Goal: Find specific page/section: Find specific page/section

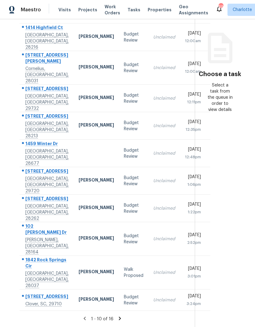
scroll to position [24, 0]
click at [117, 320] on icon at bounding box center [119, 318] width 5 height 5
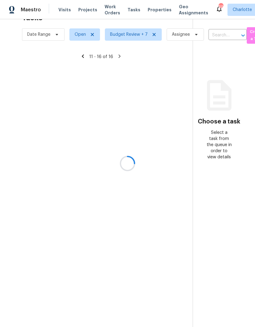
scroll to position [19, 0]
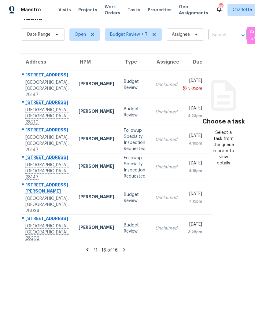
click at [86, 251] on icon at bounding box center [87, 249] width 2 height 3
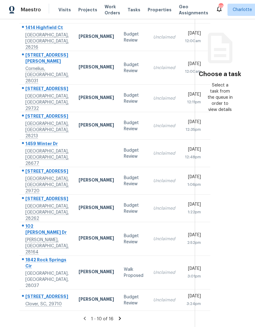
scroll to position [86, 0]
click at [226, 189] on section "Choose a task Select a task from the queue in order to view details" at bounding box center [220, 140] width 50 height 374
click at [119, 317] on icon at bounding box center [120, 317] width 2 height 3
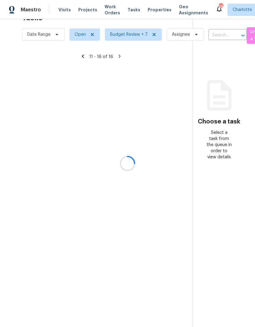
scroll to position [19, 0]
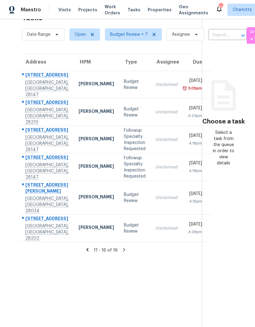
click at [86, 251] on icon at bounding box center [87, 249] width 2 height 3
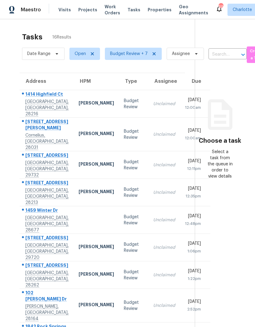
scroll to position [0, 0]
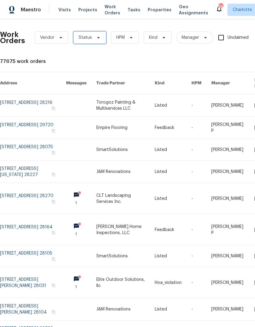
click at [94, 39] on span at bounding box center [97, 37] width 7 height 5
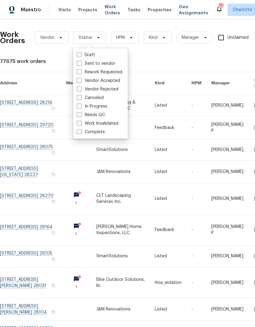
click at [101, 117] on label "Needs QC" at bounding box center [91, 115] width 28 height 6
click at [81, 116] on input "Needs QC" at bounding box center [79, 114] width 4 height 4
checkbox input "true"
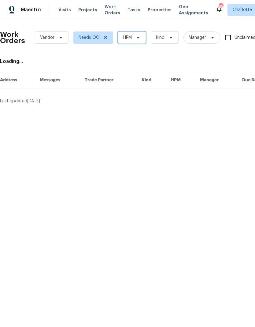
click at [140, 35] on icon at bounding box center [138, 37] width 5 height 5
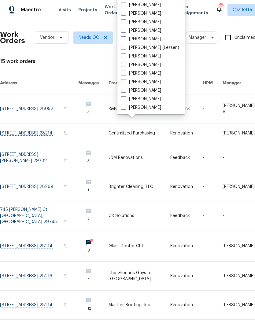
scroll to position [76, 0]
click at [145, 110] on label "[PERSON_NAME]" at bounding box center [141, 107] width 40 height 6
click at [125, 108] on input "[PERSON_NAME]" at bounding box center [123, 106] width 4 height 4
checkbox input "true"
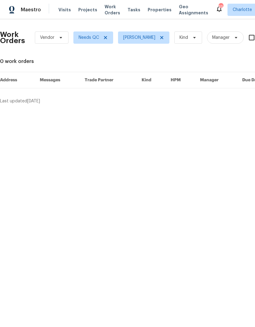
click at [32, 7] on span "Maestro" at bounding box center [31, 10] width 20 height 6
